Goal: Book appointment/travel/reservation

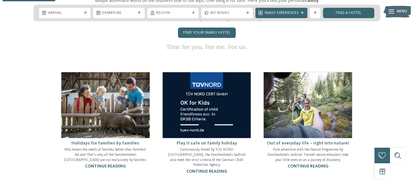
scroll to position [305, 0]
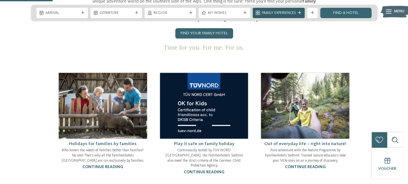
click at [303, 14] on div "Family Experiences" at bounding box center [279, 13] width 52 height 10
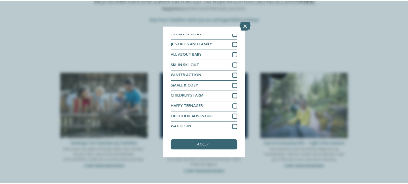
scroll to position [0, 0]
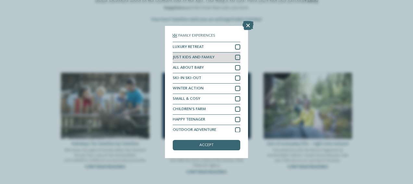
click at [235, 56] on div at bounding box center [237, 57] width 5 height 5
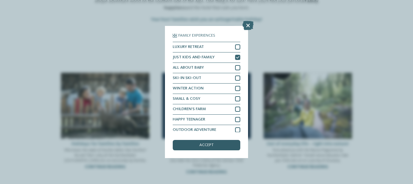
click at [200, 145] on span "accept" at bounding box center [206, 145] width 14 height 4
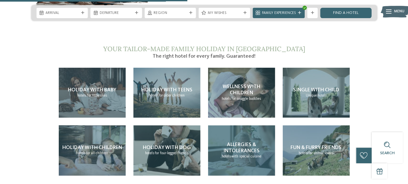
scroll to position [1096, 0]
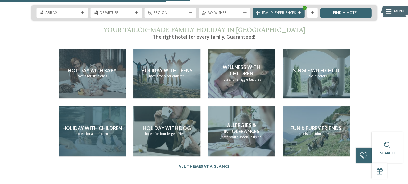
click at [111, 122] on div "Holiday with children hotels for all children" at bounding box center [92, 131] width 67 height 50
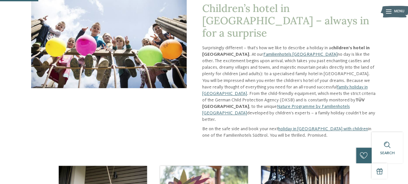
scroll to position [85, 0]
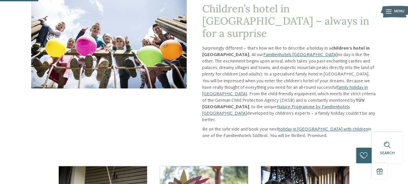
click at [275, 53] on link "Familienhotels [GEOGRAPHIC_DATA]" at bounding box center [300, 55] width 74 height 5
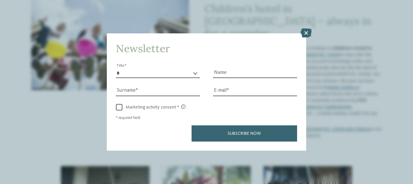
click at [310, 30] on icon at bounding box center [306, 33] width 11 height 9
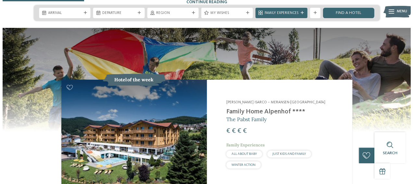
scroll to position [476, 0]
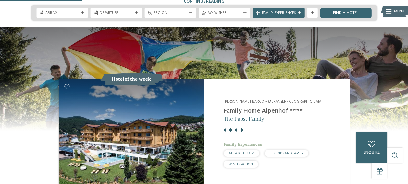
click at [184, 107] on img at bounding box center [131, 133] width 145 height 109
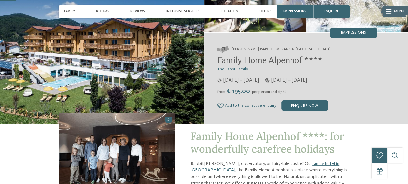
scroll to position [72, 0]
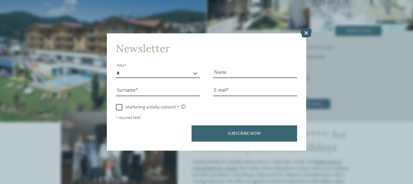
click at [304, 33] on icon at bounding box center [306, 33] width 11 height 9
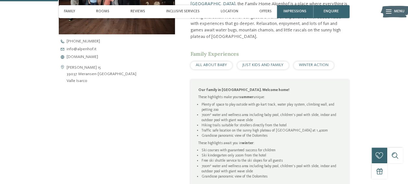
scroll to position [237, 0]
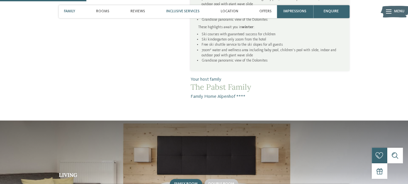
click at [181, 12] on span "Inclusive services" at bounding box center [182, 11] width 33 height 4
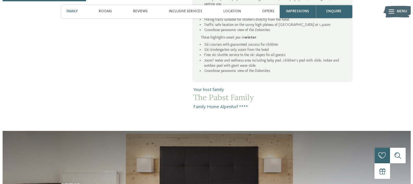
scroll to position [340, 0]
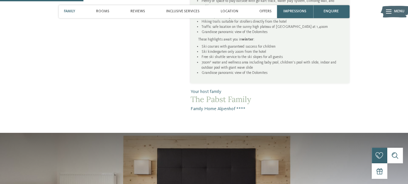
click at [388, 11] on icon at bounding box center [389, 12] width 6 height 4
